Goal: Information Seeking & Learning: Learn about a topic

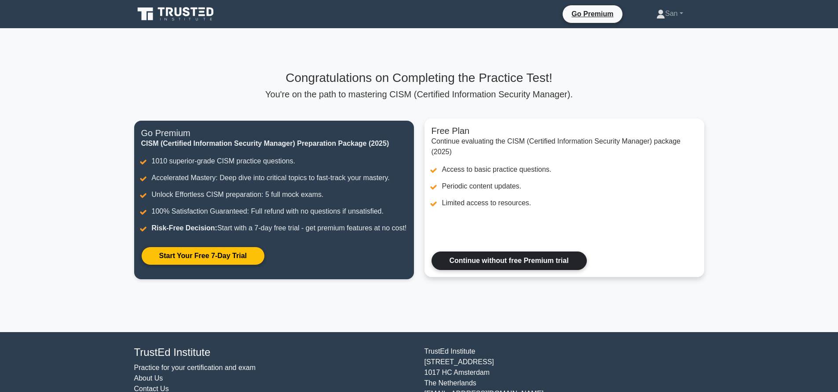
click at [523, 270] on link "Continue without free Premium trial" at bounding box center [509, 260] width 155 height 18
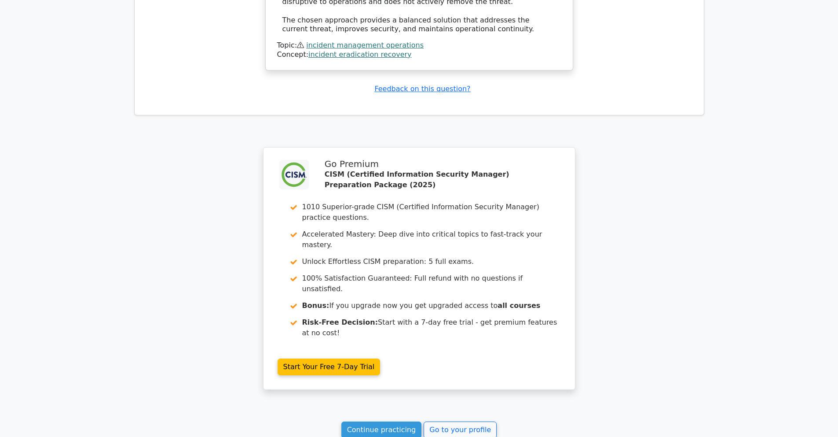
scroll to position [1217, 0]
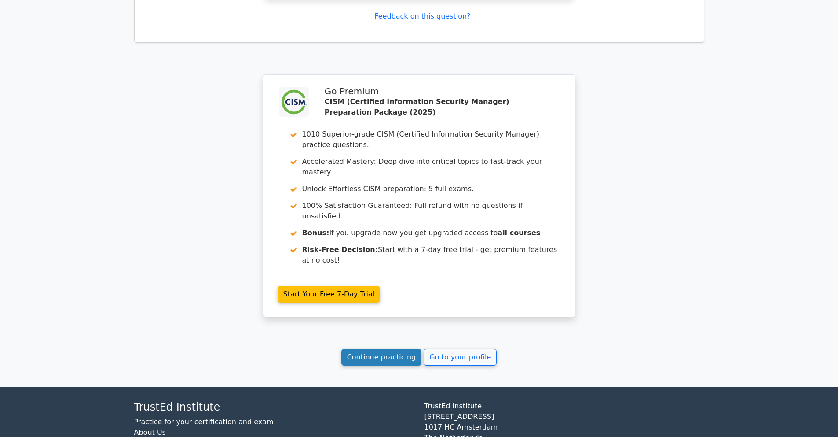
drag, startPoint x: 371, startPoint y: 312, endPoint x: 371, endPoint y: 308, distance: 4.9
click at [371, 349] on link "Continue practicing" at bounding box center [381, 357] width 81 height 17
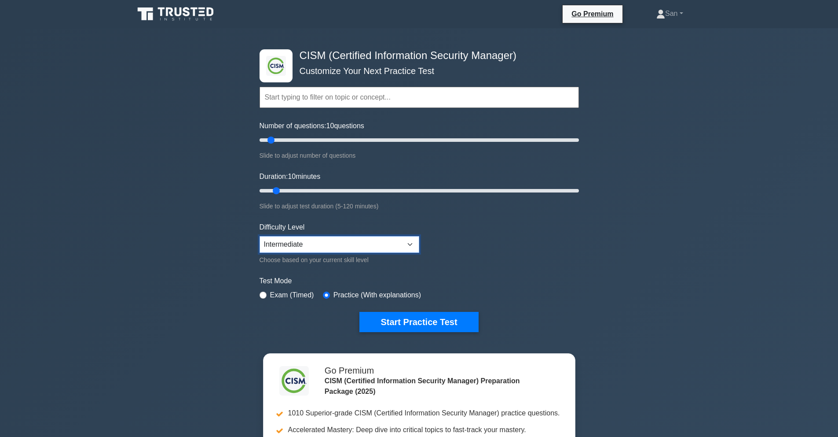
click at [309, 239] on select "Beginner Intermediate Expert" at bounding box center [340, 244] width 160 height 17
select select "expert"
click at [260, 236] on select "Beginner Intermediate Expert" at bounding box center [340, 244] width 160 height 17
drag, startPoint x: 273, startPoint y: 139, endPoint x: 290, endPoint y: 139, distance: 16.3
type input "20"
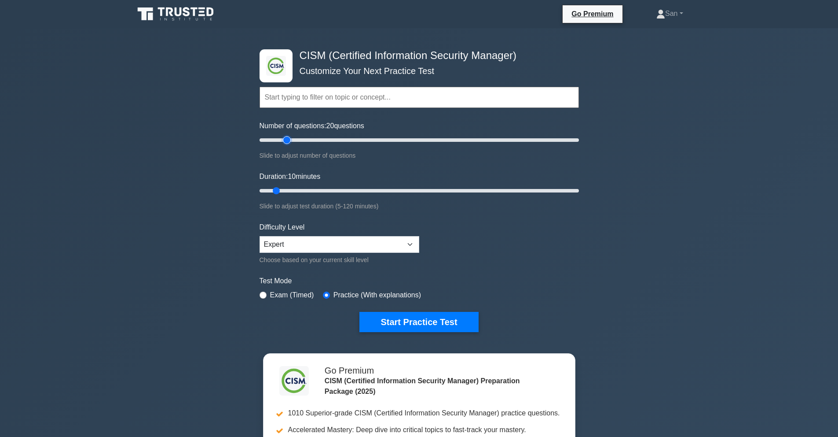
click at [290, 139] on input "Number of questions: 20 questions" at bounding box center [419, 140] width 319 height 11
click at [394, 322] on button "Start Practice Test" at bounding box center [419, 322] width 119 height 20
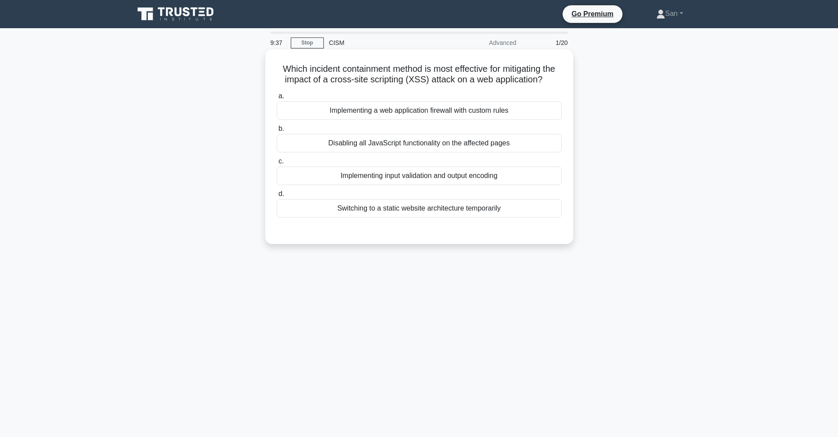
click at [489, 112] on div "Implementing a web application firewall with custom rules" at bounding box center [419, 110] width 285 height 18
click at [277, 99] on input "a. Implementing a web application firewall with custom rules" at bounding box center [277, 96] width 0 height 6
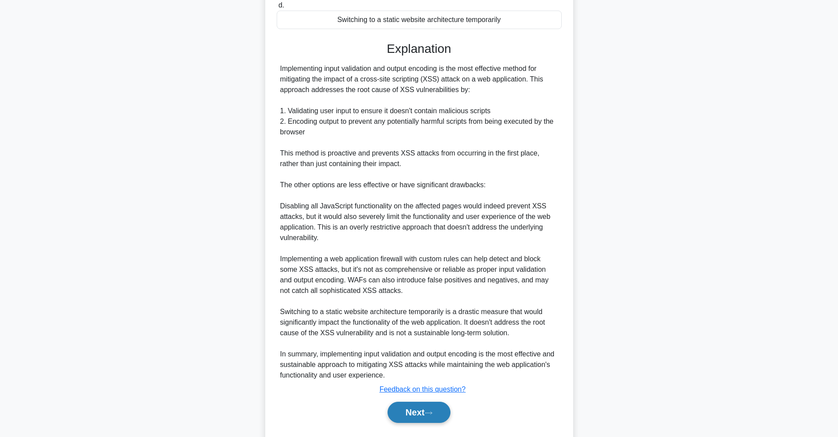
click at [412, 422] on button "Next" at bounding box center [419, 411] width 63 height 21
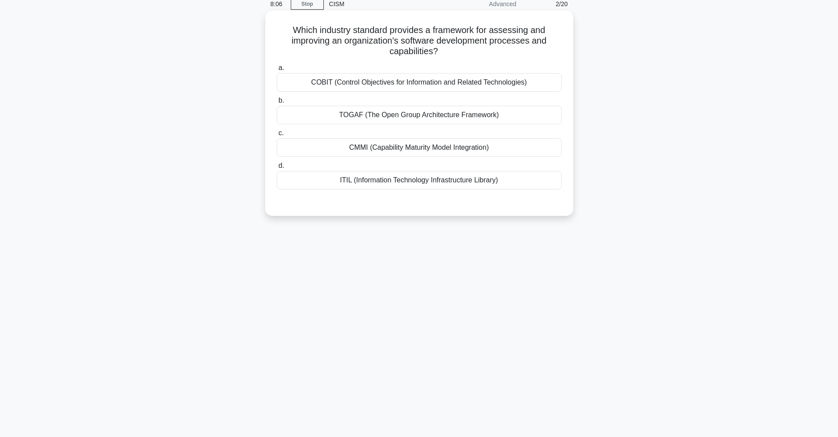
click at [500, 147] on div "CMMI (Capability Maturity Model Integration)" at bounding box center [419, 147] width 285 height 18
click at [277, 136] on input "c. CMMI (Capability Maturity Model Integration)" at bounding box center [277, 133] width 0 height 6
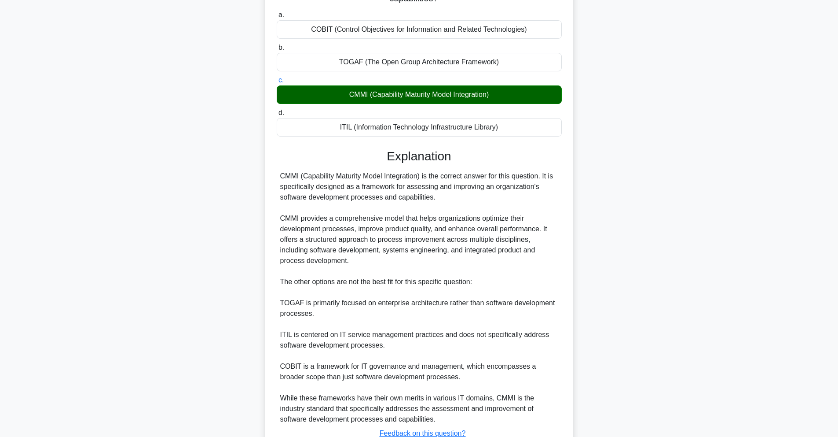
scroll to position [159, 0]
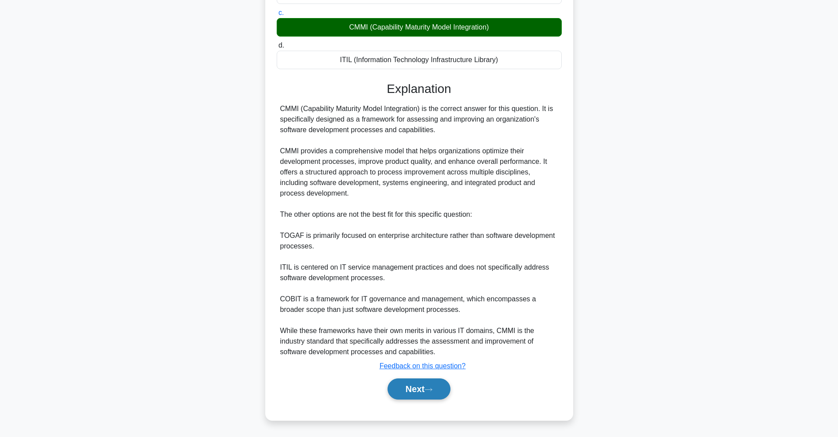
click at [415, 386] on button "Next" at bounding box center [419, 388] width 63 height 21
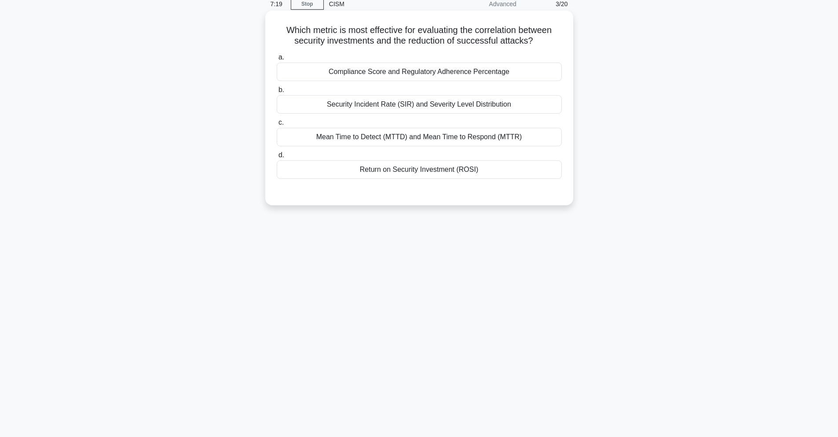
click at [462, 170] on div "Return on Security Investment (ROSI)" at bounding box center [419, 169] width 285 height 18
click at [277, 158] on input "d. Return on Security Investment (ROSI)" at bounding box center [277, 155] width 0 height 6
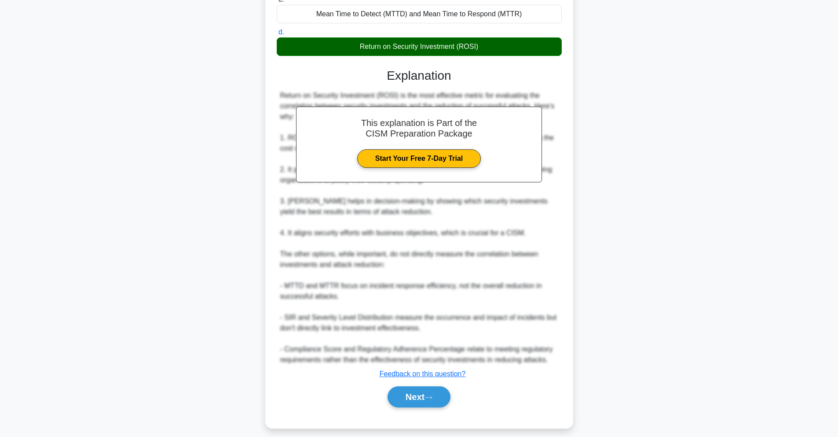
scroll to position [170, 0]
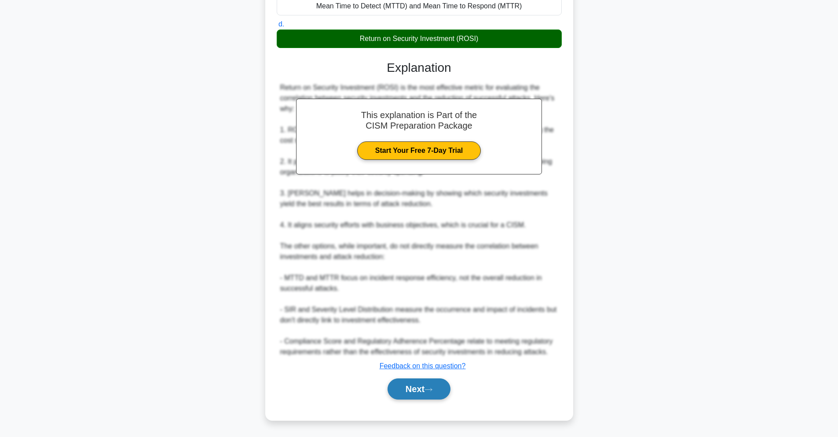
click at [404, 383] on button "Next" at bounding box center [419, 388] width 63 height 21
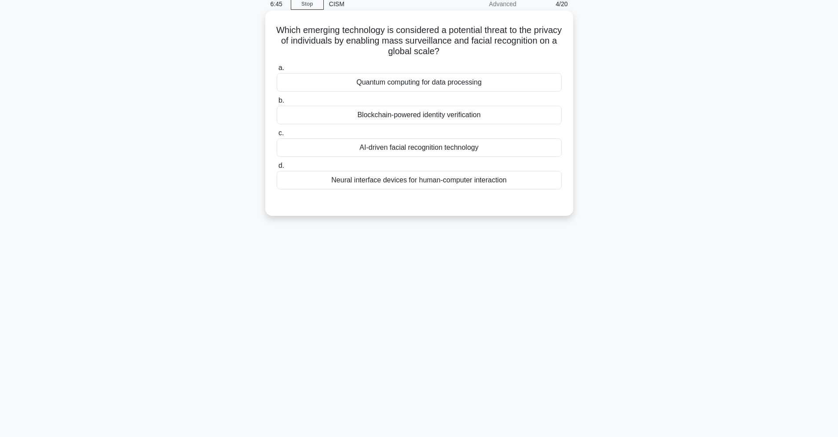
click at [477, 146] on div "AI-driven facial recognition technology" at bounding box center [419, 147] width 285 height 18
click at [277, 136] on input "c. AI-driven facial recognition technology" at bounding box center [277, 133] width 0 height 6
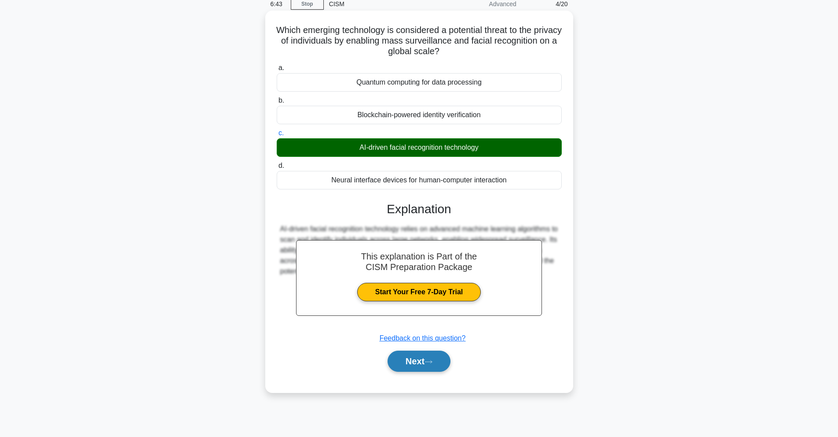
click at [407, 366] on button "Next" at bounding box center [419, 360] width 63 height 21
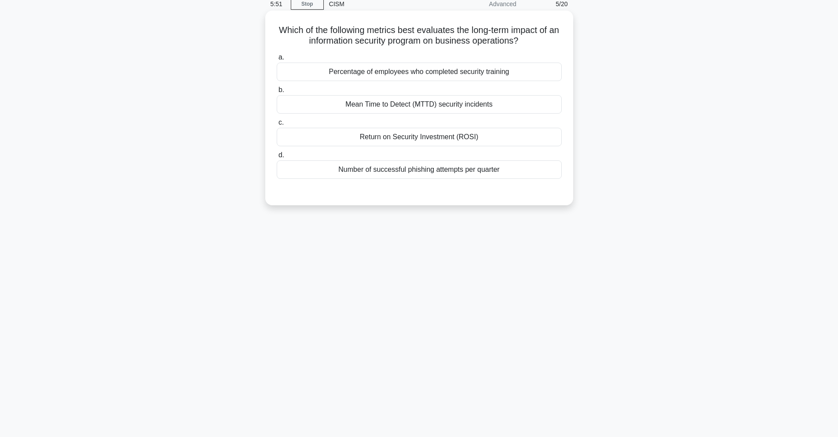
click at [486, 107] on div "Mean Time to Detect (MTTD) security incidents" at bounding box center [419, 104] width 285 height 18
click at [277, 93] on input "b. Mean Time to Detect (MTTD) security incidents" at bounding box center [277, 90] width 0 height 6
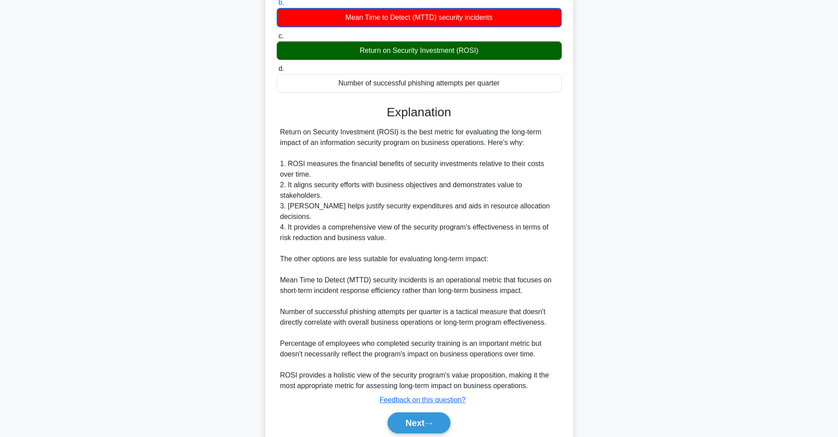
scroll to position [150, 0]
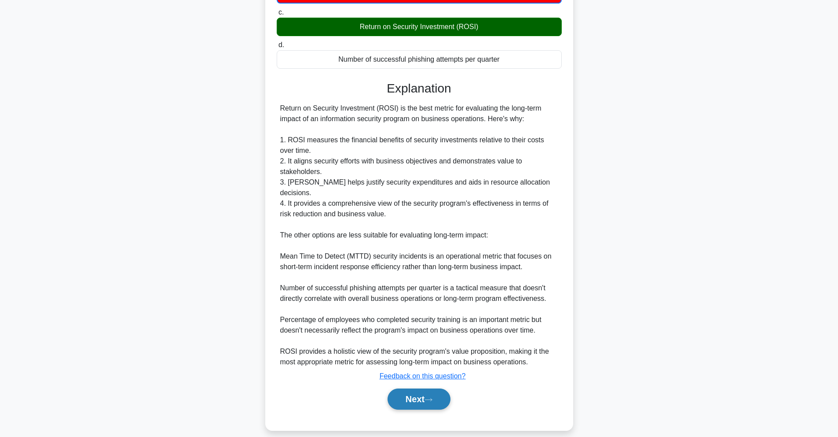
click at [418, 398] on button "Next" at bounding box center [419, 398] width 63 height 21
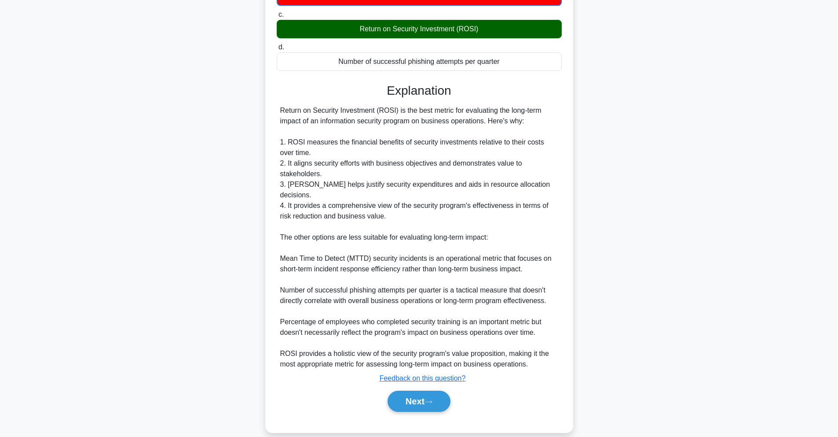
scroll to position [39, 0]
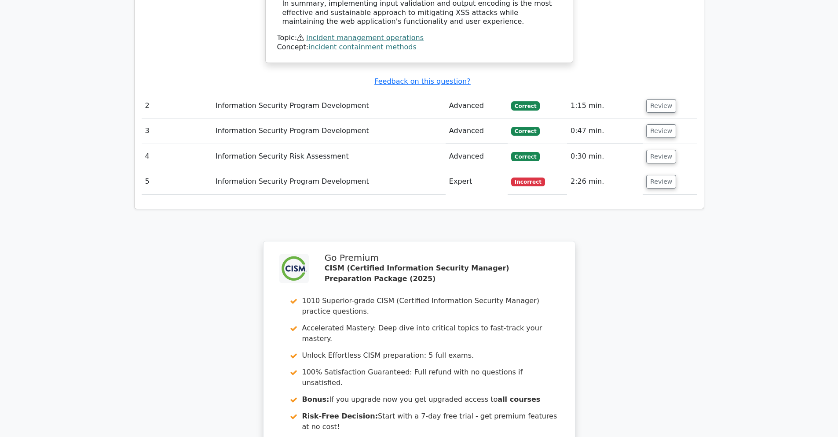
scroll to position [1354, 0]
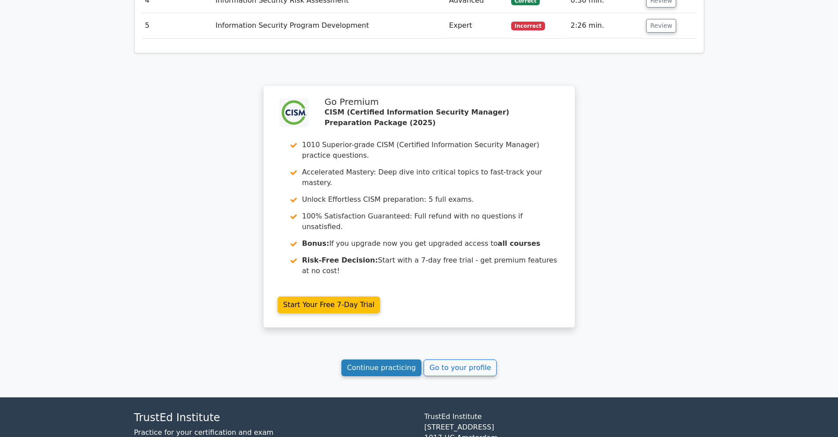
click at [405, 359] on link "Continue practicing" at bounding box center [381, 367] width 81 height 17
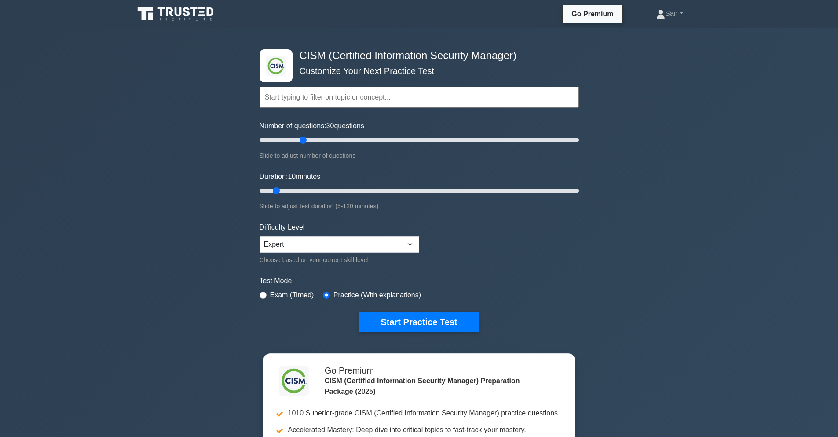
drag, startPoint x: 274, startPoint y: 140, endPoint x: 300, endPoint y: 144, distance: 26.8
type input "30"
click at [300, 144] on input "Number of questions: 30 questions" at bounding box center [419, 140] width 319 height 11
click at [274, 189] on input "Duration: 10 minutes" at bounding box center [419, 190] width 319 height 11
click at [331, 102] on input "text" at bounding box center [419, 97] width 319 height 21
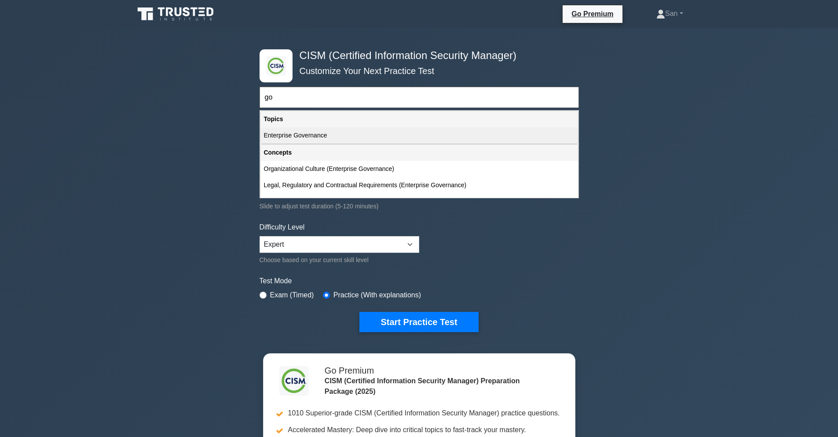
type input "g"
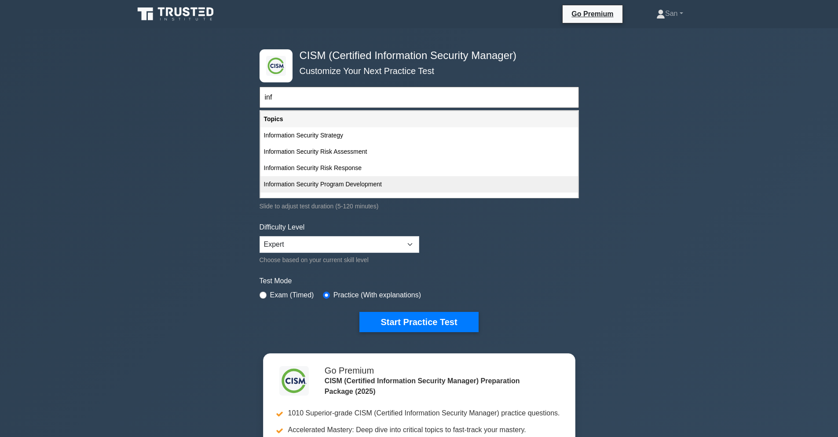
click at [328, 186] on div "Information Security Program Development" at bounding box center [419, 184] width 318 height 16
type input "Information Security Program Development"
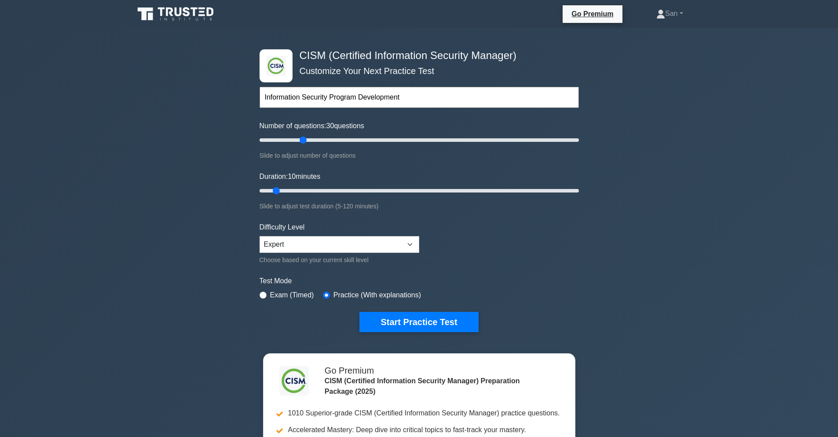
click at [411, 99] on input "Information Security Program Development" at bounding box center [419, 97] width 319 height 21
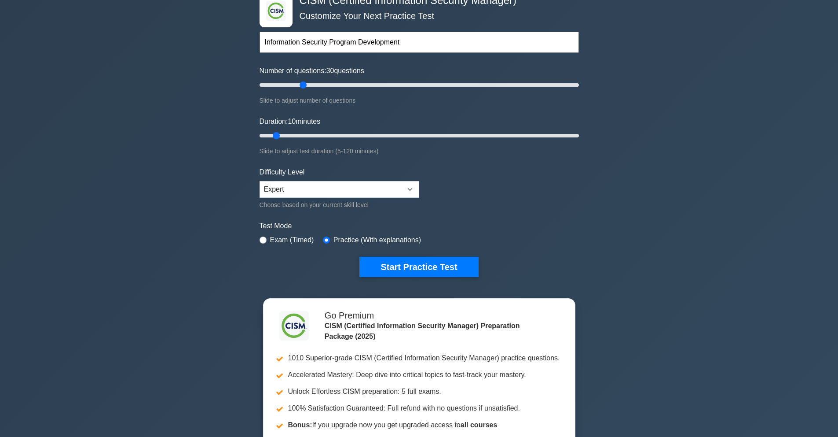
scroll to position [51, 0]
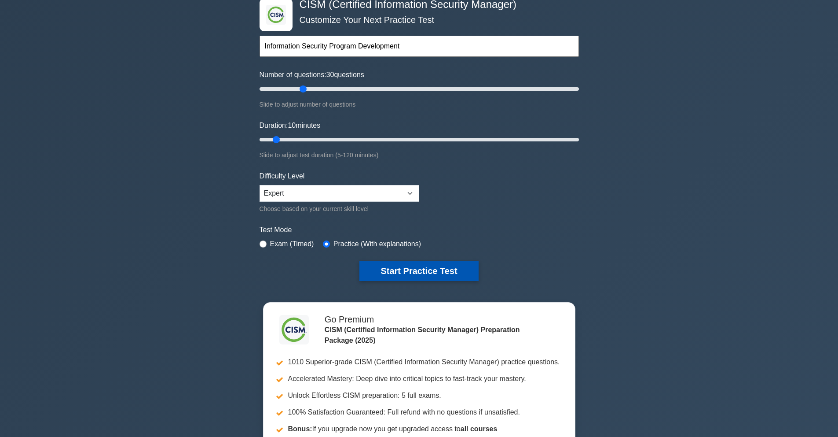
click at [418, 271] on button "Start Practice Test" at bounding box center [419, 270] width 119 height 20
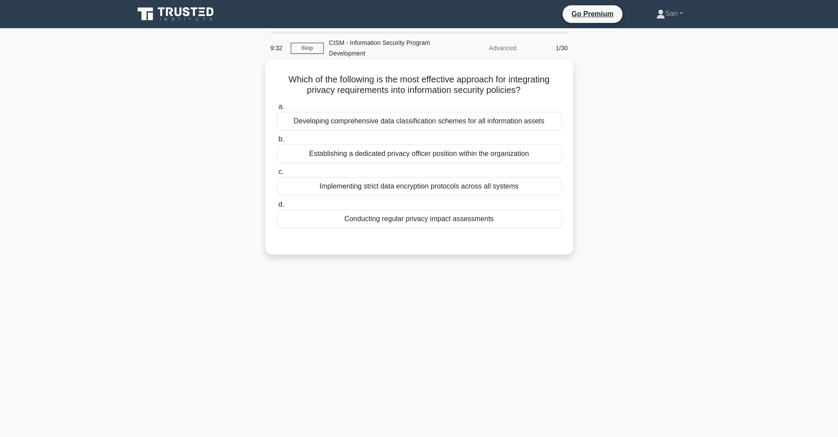
click at [469, 122] on div "Developing comprehensive data classification schemes for all information assets" at bounding box center [419, 121] width 285 height 18
click at [277, 110] on input "a. Developing comprehensive data classification schemes for all information ass…" at bounding box center [277, 107] width 0 height 6
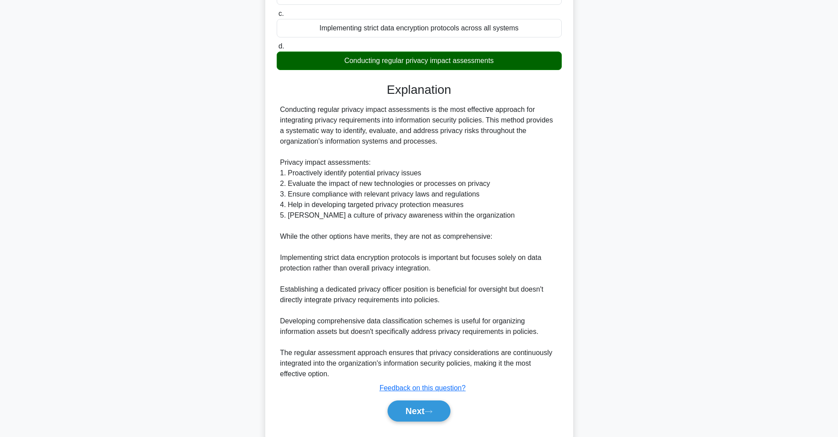
scroll to position [181, 0]
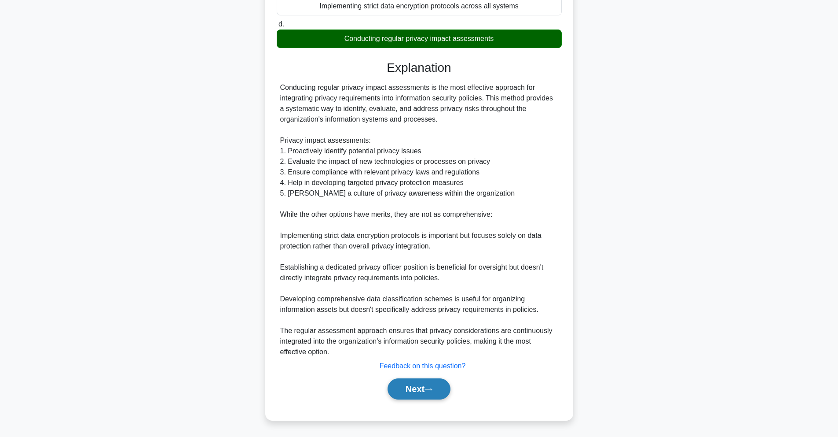
click at [417, 387] on button "Next" at bounding box center [419, 388] width 63 height 21
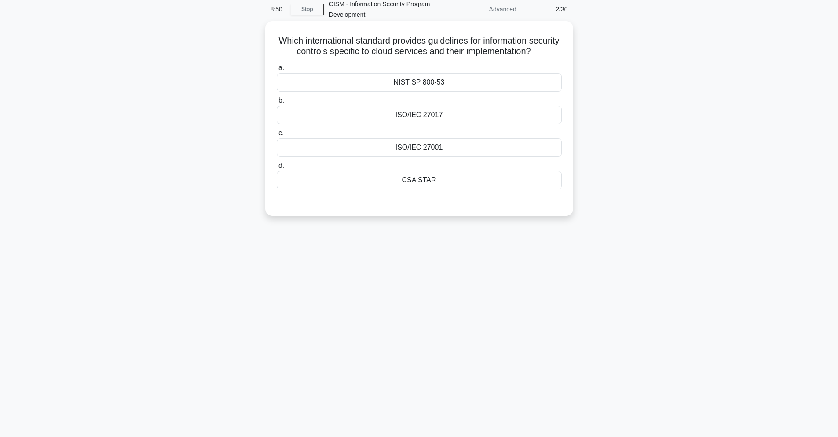
click at [452, 178] on div "CSA STAR" at bounding box center [419, 180] width 285 height 18
click at [277, 169] on input "d. CSA STAR" at bounding box center [277, 166] width 0 height 6
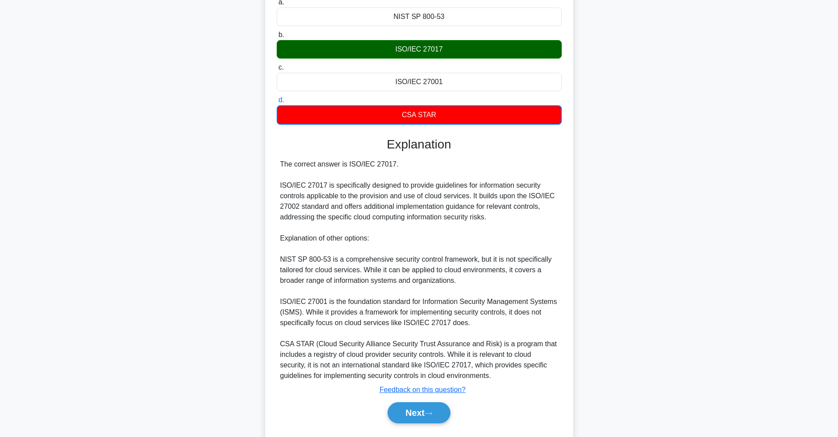
scroll to position [128, 0]
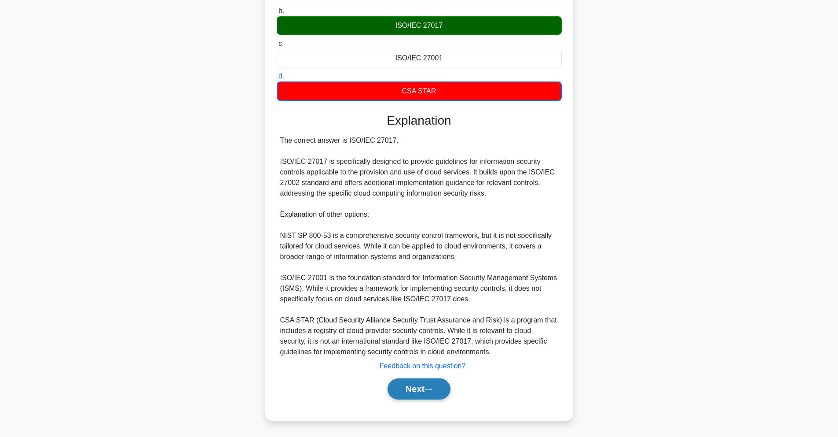
click at [414, 386] on button "Next" at bounding box center [419, 388] width 63 height 21
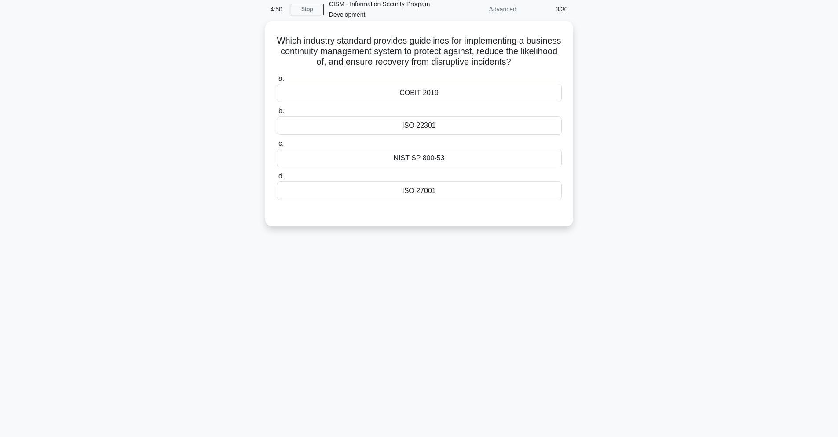
click at [438, 196] on div "ISO 27001" at bounding box center [419, 190] width 285 height 18
click at [277, 179] on input "d. ISO 27001" at bounding box center [277, 176] width 0 height 6
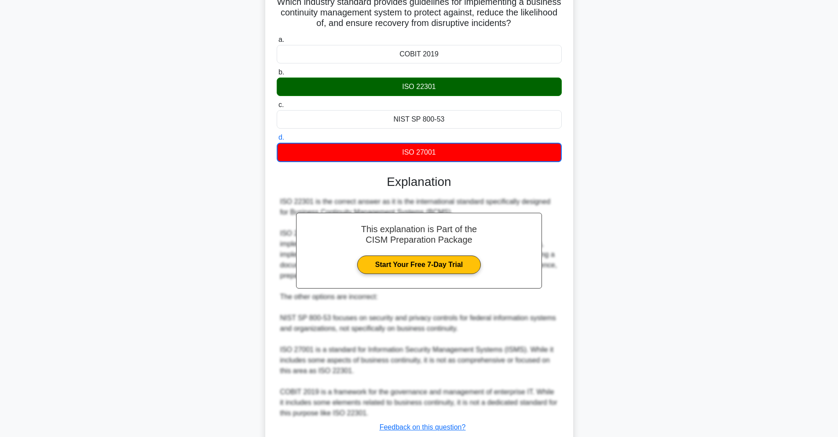
scroll to position [139, 0]
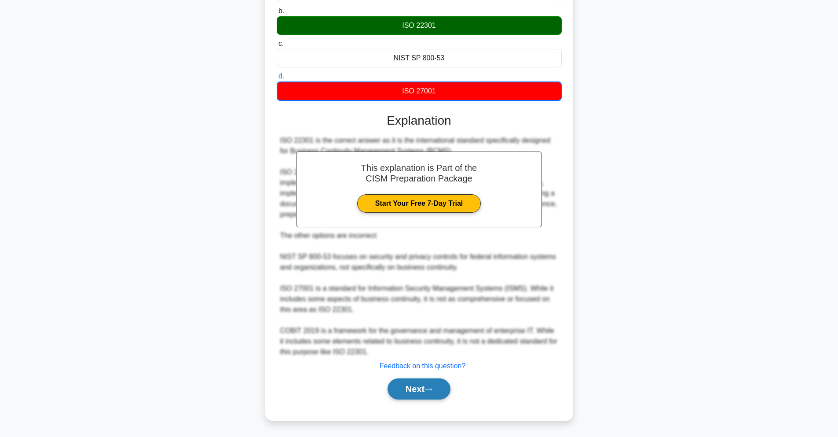
click at [429, 381] on button "Next" at bounding box center [419, 388] width 63 height 21
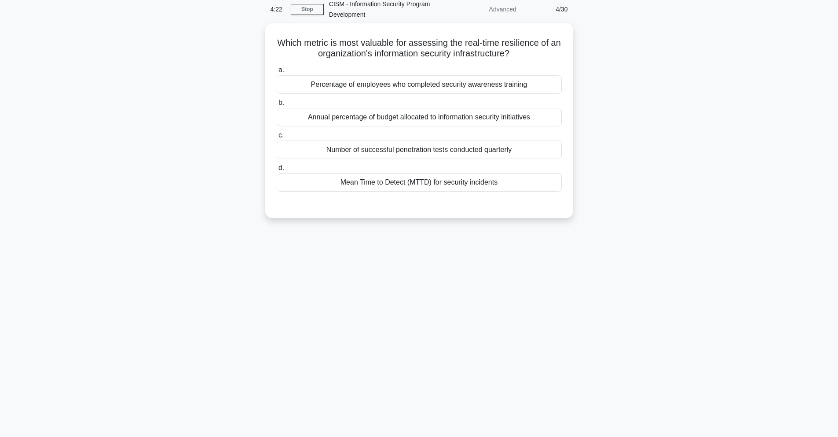
scroll to position [39, 0]
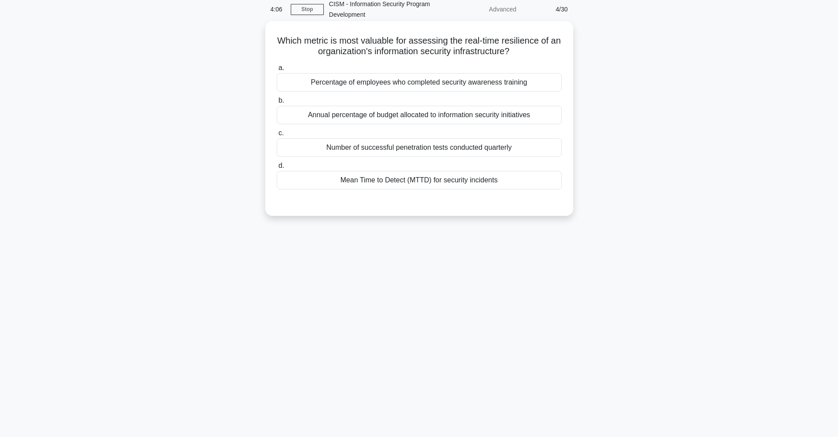
click at [474, 181] on div "Mean Time to Detect (MTTD) for security incidents" at bounding box center [419, 180] width 285 height 18
click at [277, 169] on input "d. Mean Time to Detect (MTTD) for security incidents" at bounding box center [277, 166] width 0 height 6
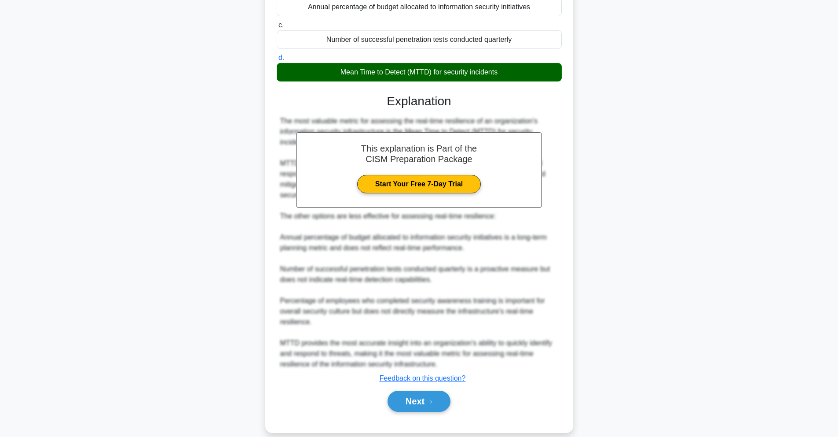
scroll to position [159, 0]
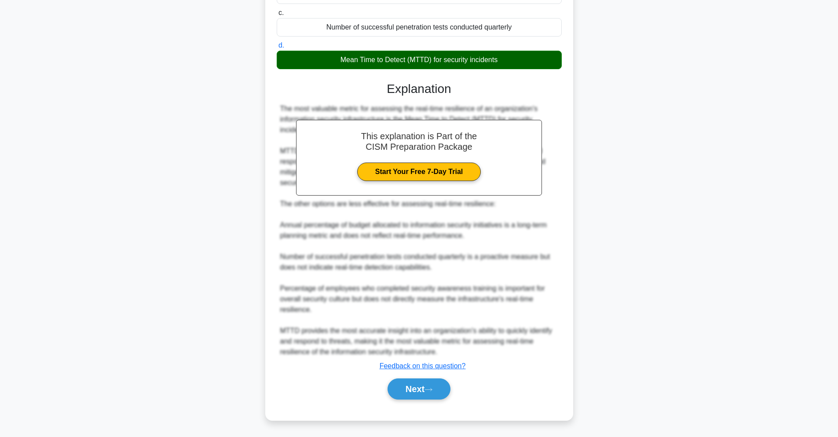
click at [403, 401] on div "Next" at bounding box center [419, 388] width 285 height 28
click at [405, 394] on button "Next" at bounding box center [419, 388] width 63 height 21
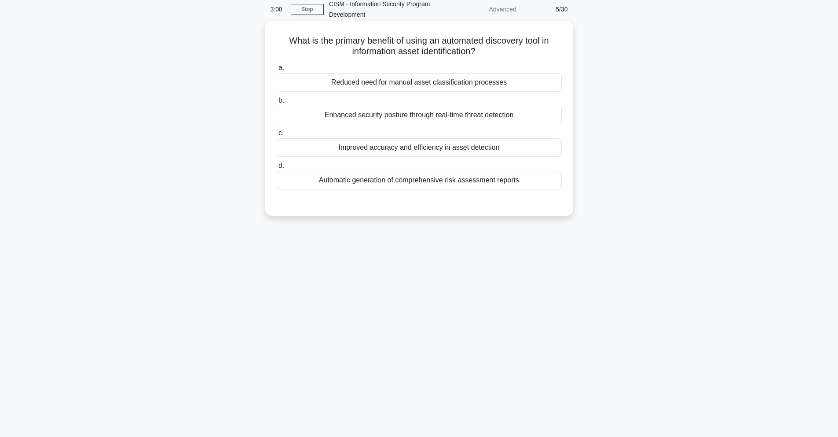
click at [494, 81] on div "Reduced need for manual asset classification processes" at bounding box center [419, 82] width 285 height 18
click at [277, 71] on input "a. Reduced need for manual asset classification processes" at bounding box center [277, 68] width 0 height 6
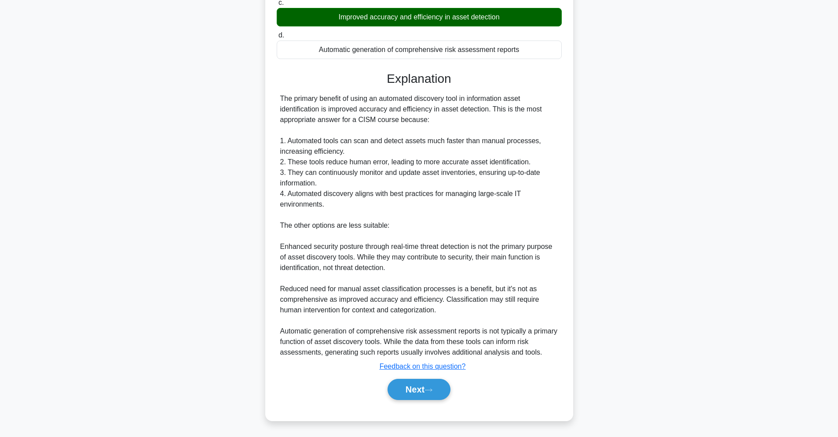
scroll to position [171, 0]
click at [411, 391] on button "Next" at bounding box center [419, 388] width 63 height 21
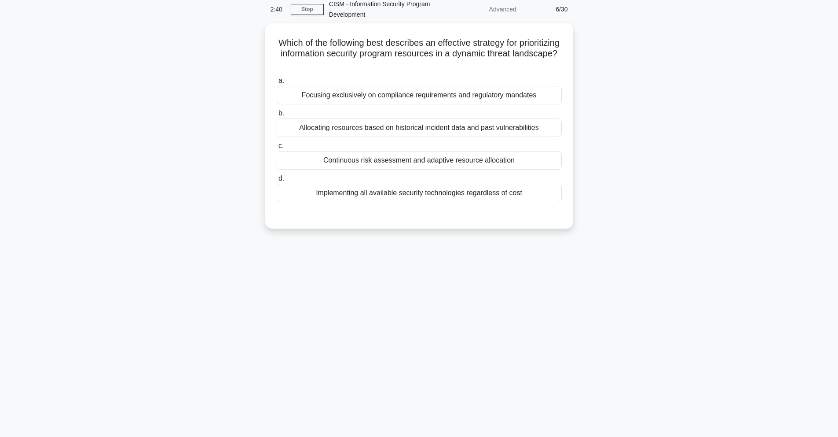
scroll to position [39, 0]
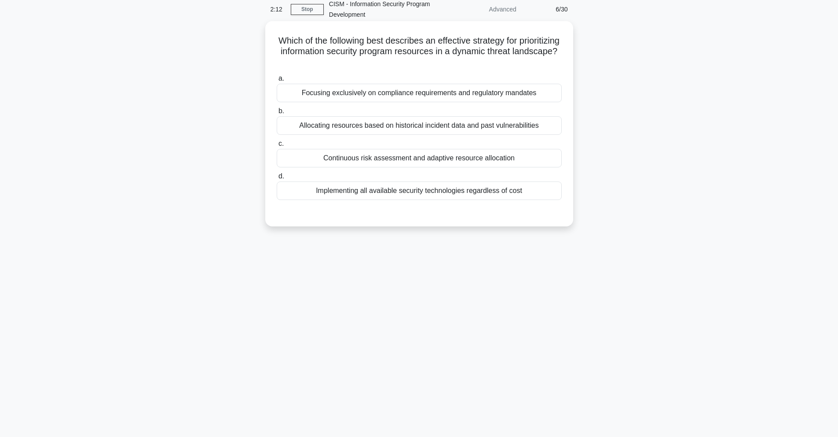
click at [504, 158] on div "Continuous risk assessment and adaptive resource allocation" at bounding box center [419, 158] width 285 height 18
click at [277, 147] on input "c. Continuous risk assessment and adaptive resource allocation" at bounding box center [277, 144] width 0 height 6
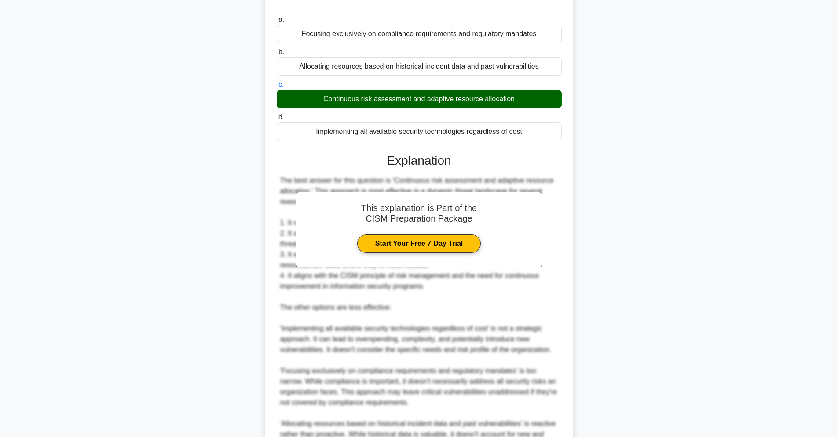
scroll to position [202, 0]
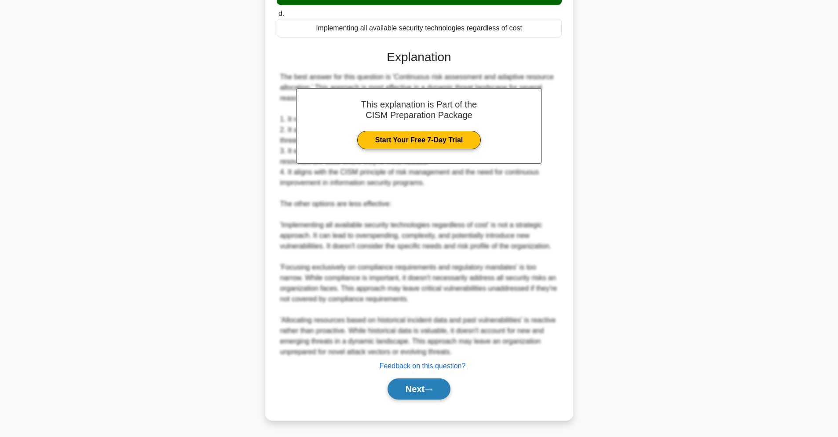
click at [430, 381] on button "Next" at bounding box center [419, 388] width 63 height 21
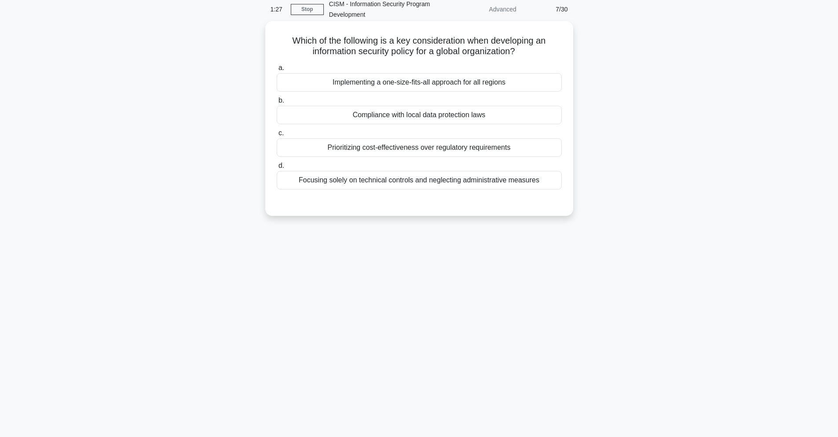
click at [493, 116] on div "Compliance with local data protection laws" at bounding box center [419, 115] width 285 height 18
click at [277, 103] on input "b. Compliance with local data protection laws" at bounding box center [277, 101] width 0 height 6
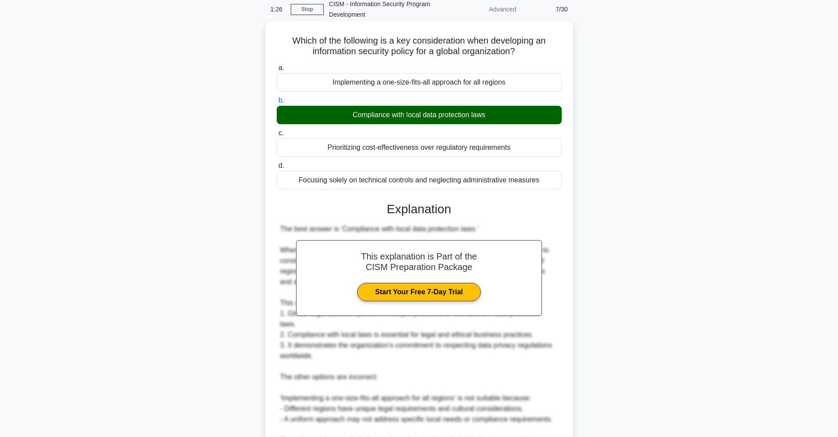
scroll to position [233, 0]
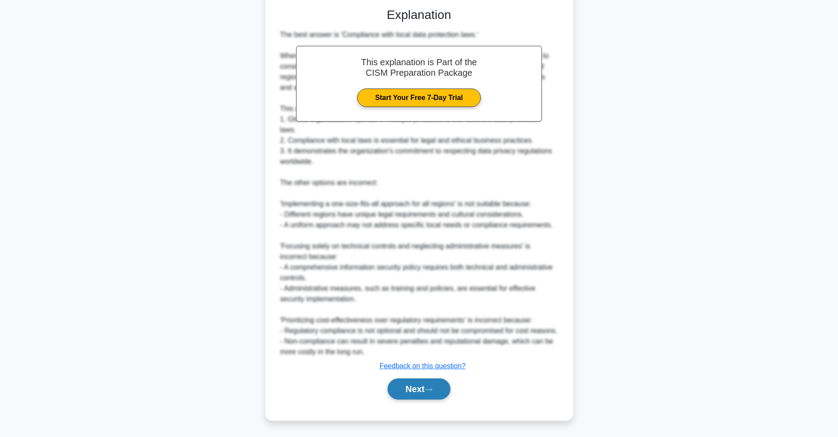
click at [418, 389] on button "Next" at bounding box center [419, 388] width 63 height 21
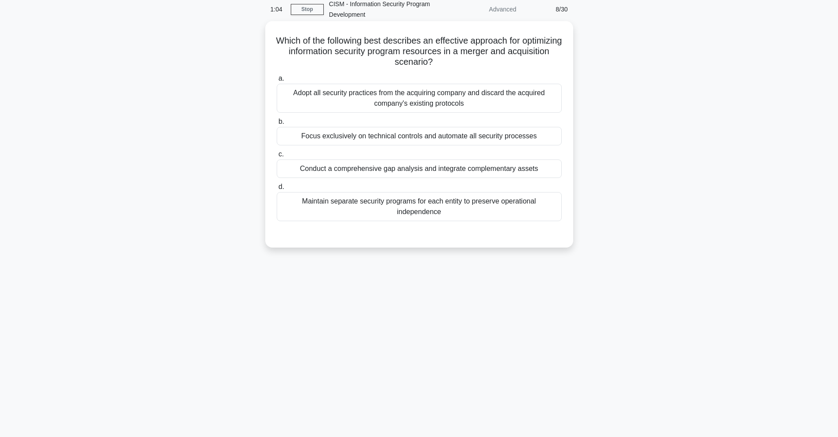
click at [483, 170] on div "Conduct a comprehensive gap analysis and integrate complementary assets" at bounding box center [419, 168] width 285 height 18
click at [277, 157] on input "c. Conduct a comprehensive gap analysis and integrate complementary assets" at bounding box center [277, 154] width 0 height 6
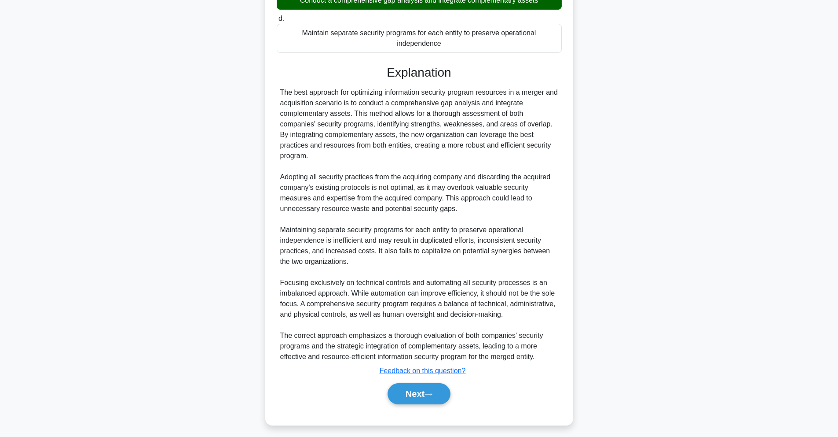
scroll to position [208, 0]
click at [430, 388] on button "Next" at bounding box center [419, 392] width 63 height 21
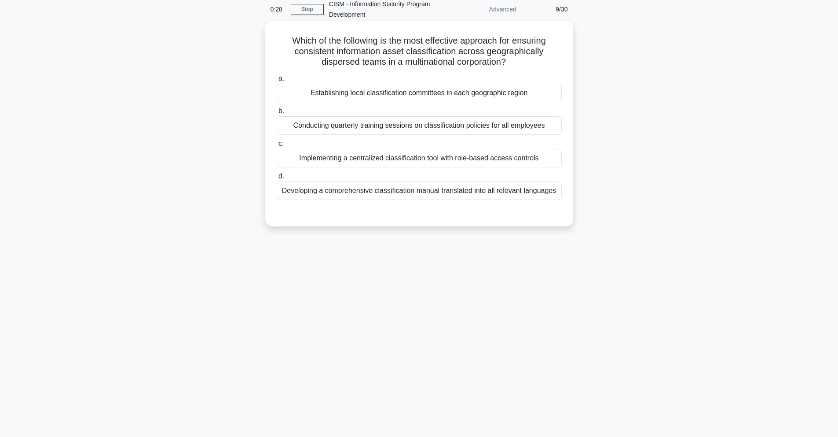
click at [478, 159] on div "Implementing a centralized classification tool with role-based access controls" at bounding box center [419, 158] width 285 height 18
click at [277, 147] on input "c. Implementing a centralized classification tool with role-based access contro…" at bounding box center [277, 144] width 0 height 6
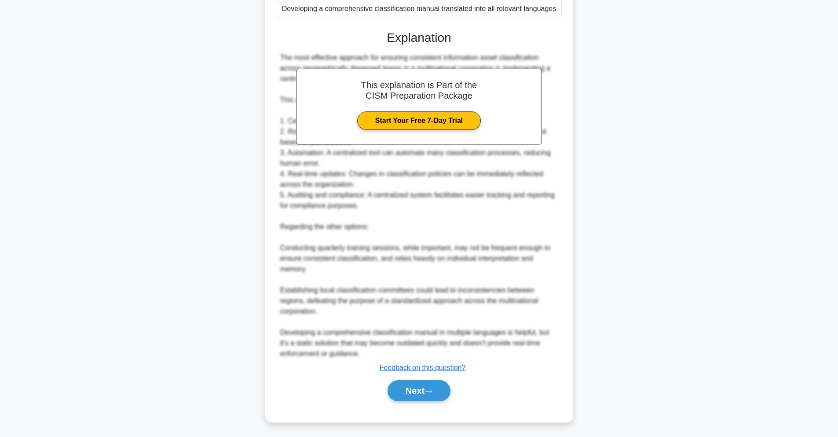
scroll to position [223, 0]
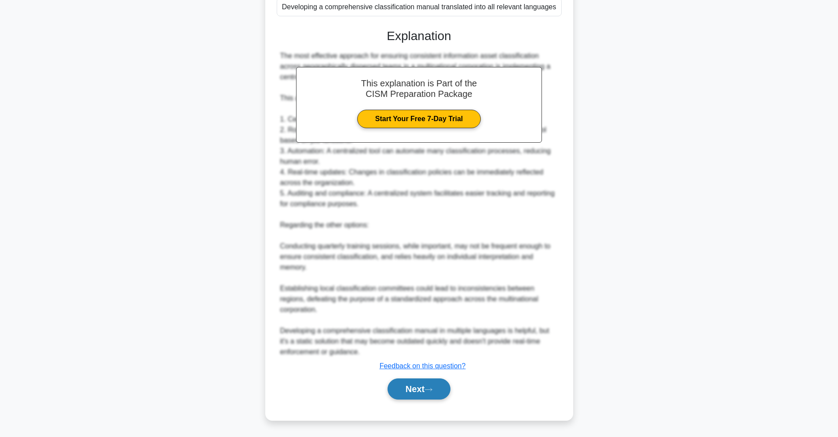
click at [425, 390] on button "Next" at bounding box center [419, 388] width 63 height 21
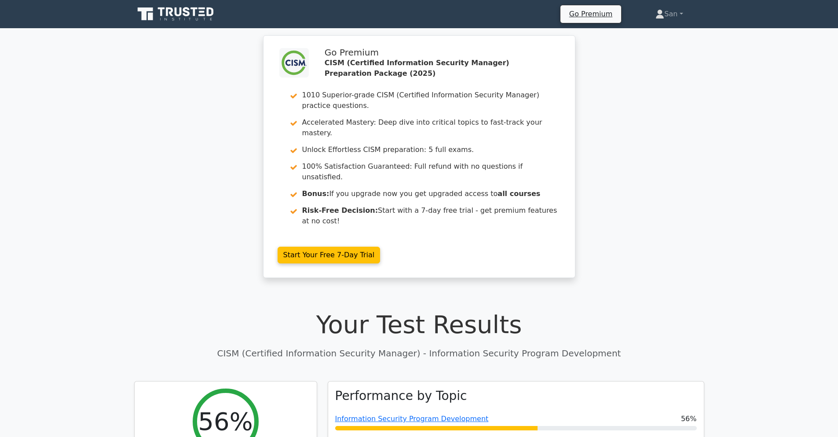
click at [169, 6] on icon at bounding box center [176, 14] width 84 height 17
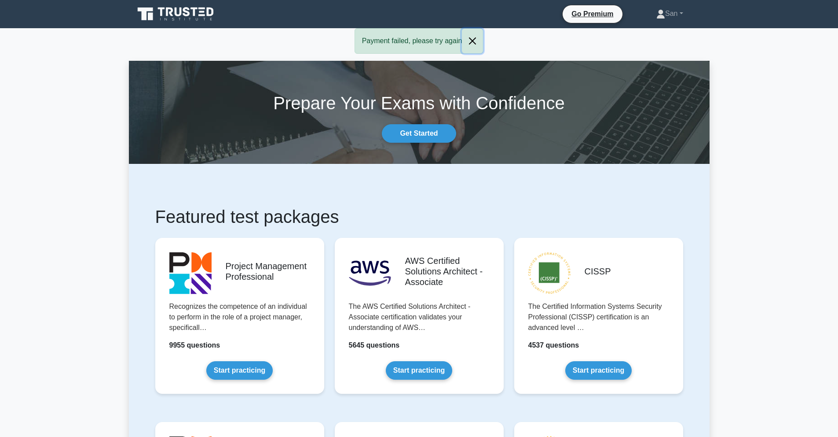
click at [472, 42] on button "Close" at bounding box center [472, 41] width 21 height 25
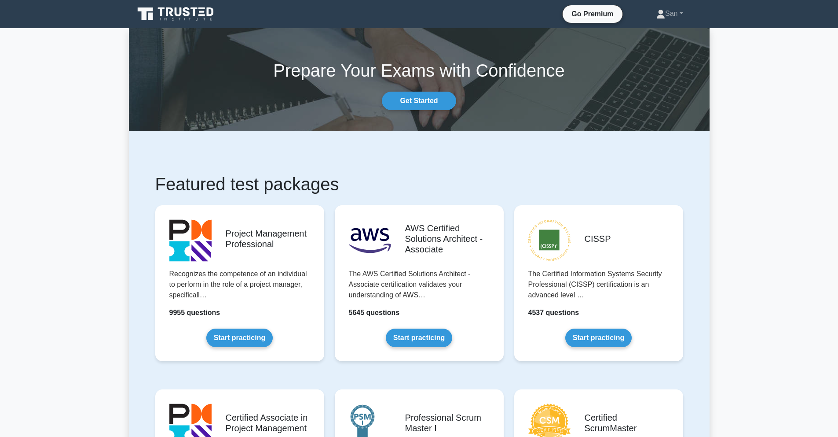
click at [154, 12] on icon at bounding box center [176, 14] width 84 height 17
